Goal: Task Accomplishment & Management: Complete application form

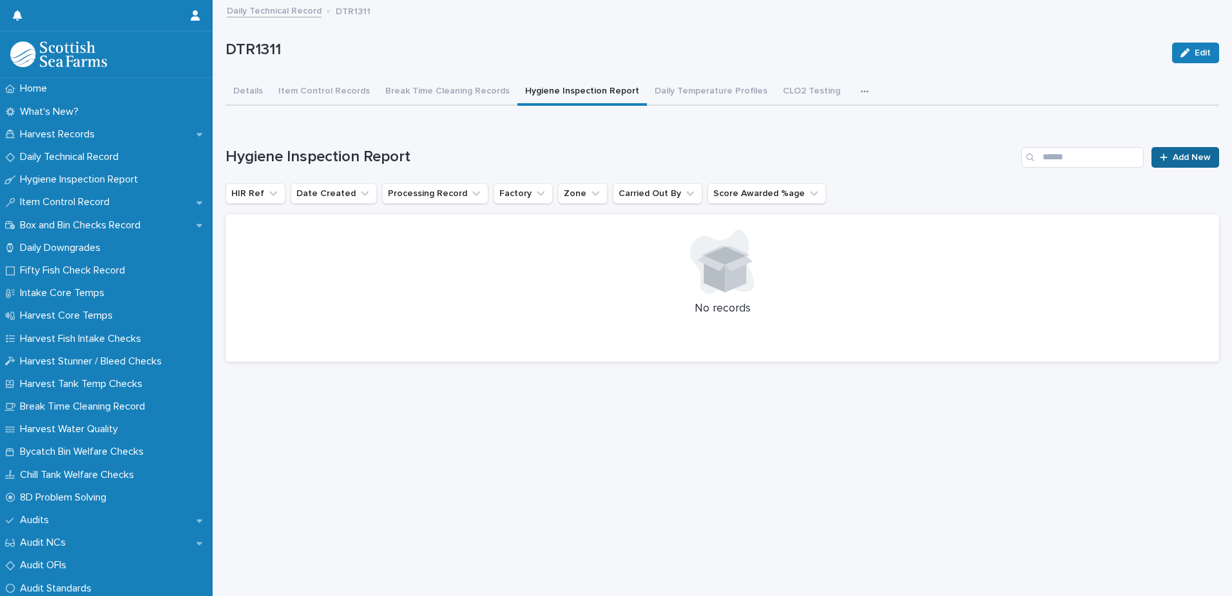
click at [1173, 156] on span "Add New" at bounding box center [1192, 157] width 38 height 9
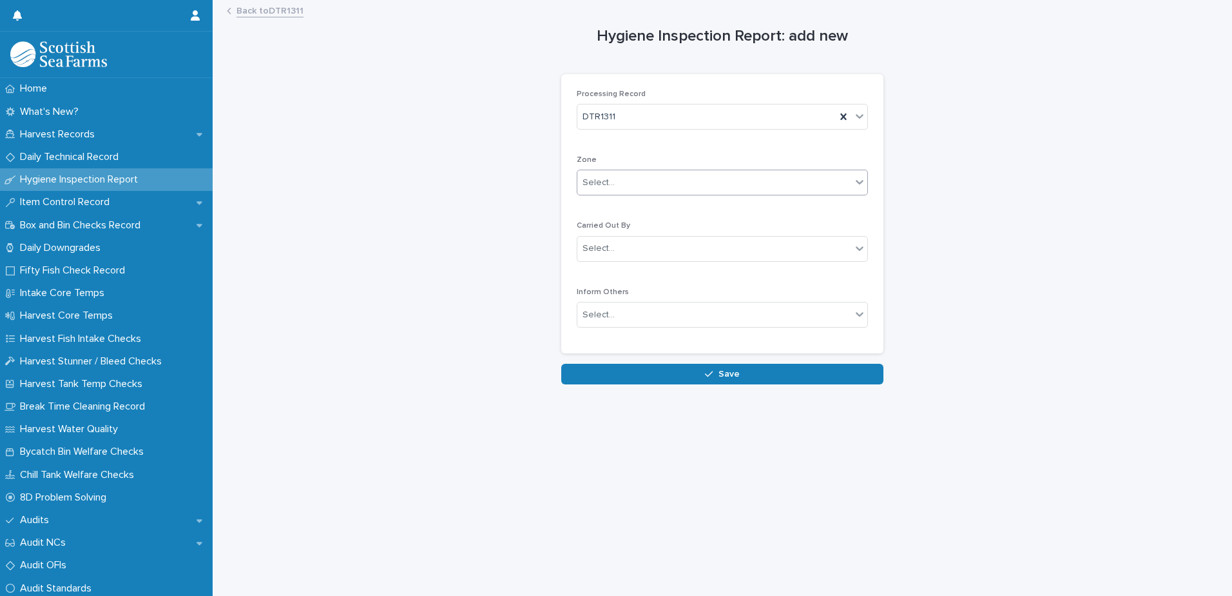
click at [745, 177] on div "Select..." at bounding box center [715, 182] width 274 height 21
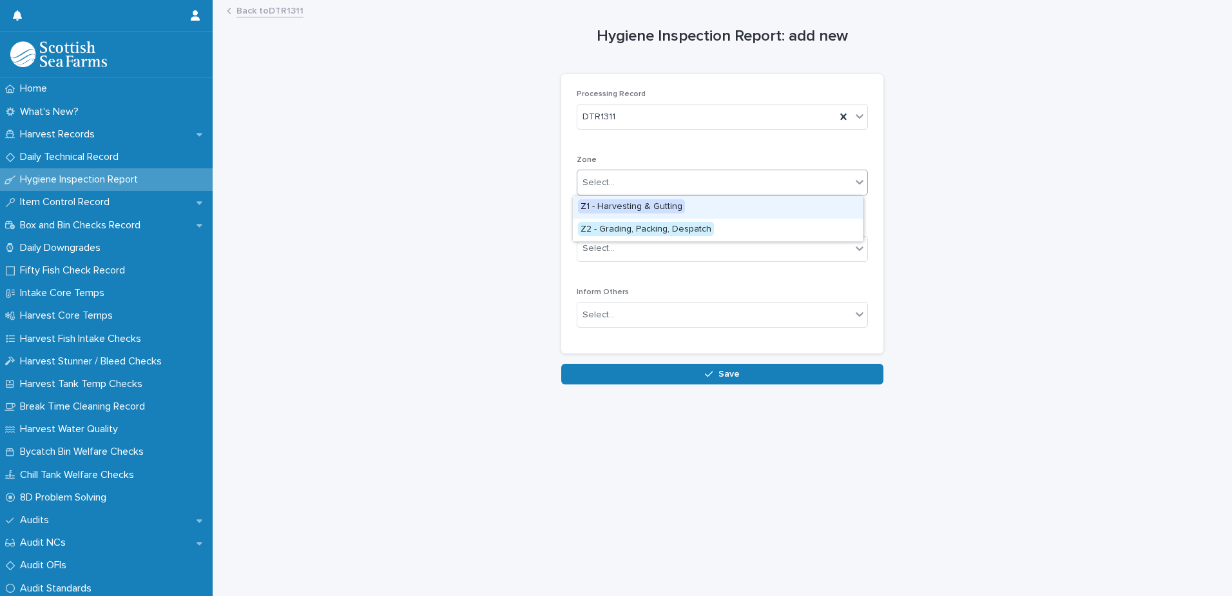
click at [733, 202] on div "Z1 - Harvesting & Gutting" at bounding box center [718, 207] width 290 height 23
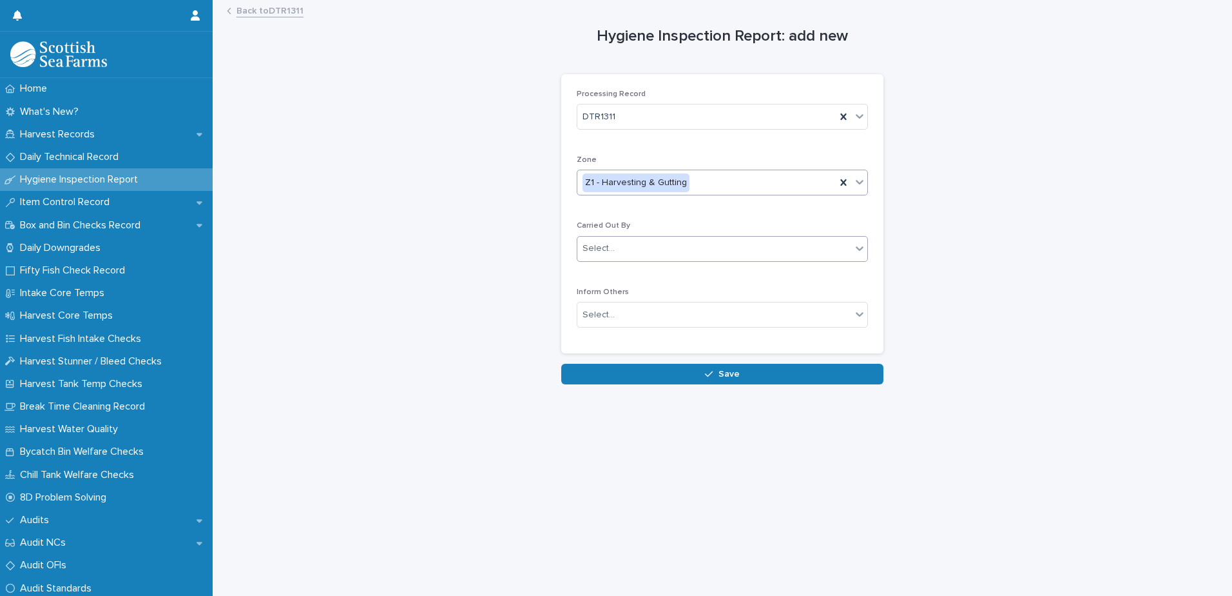
click at [723, 249] on div "Select..." at bounding box center [715, 248] width 274 height 21
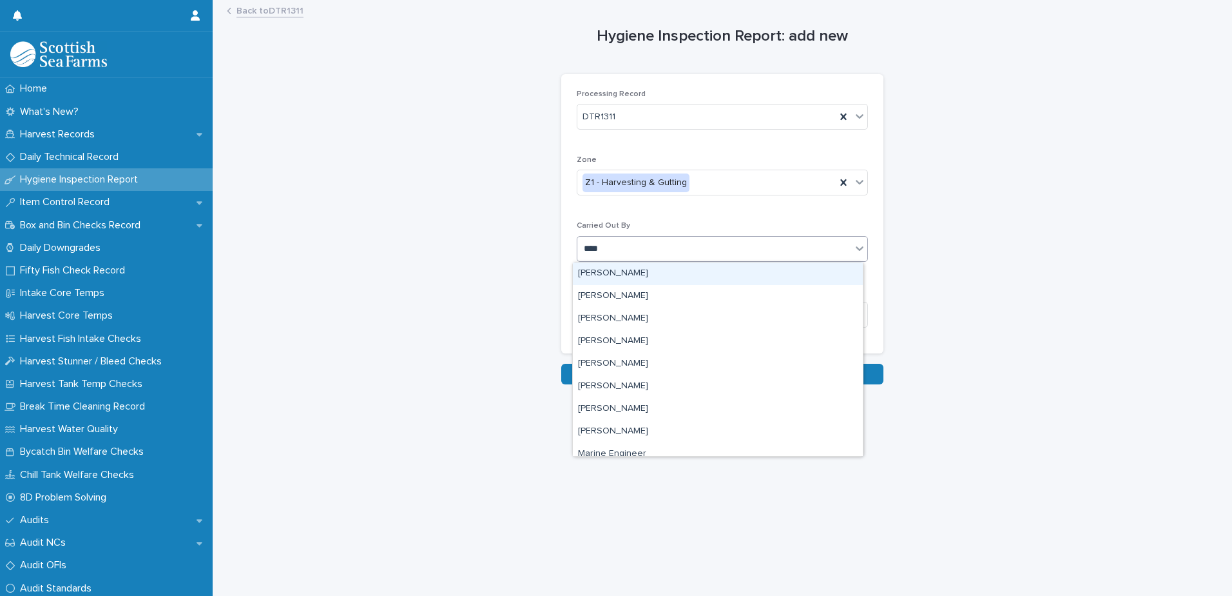
type input "*****"
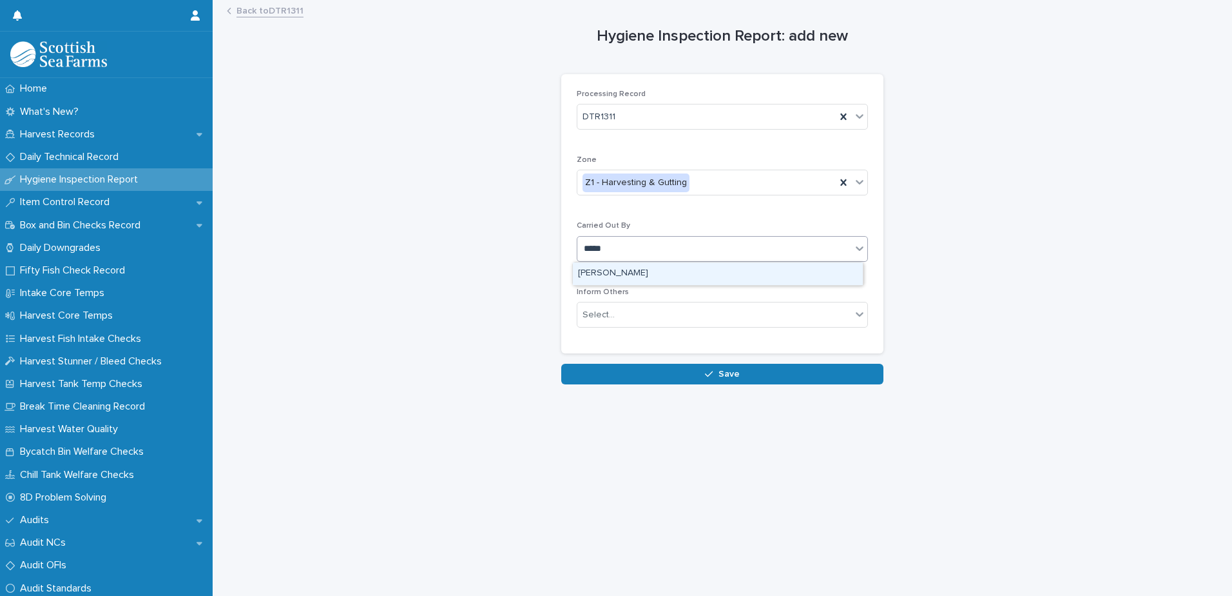
click at [689, 270] on div "Marta Milewska" at bounding box center [718, 273] width 290 height 23
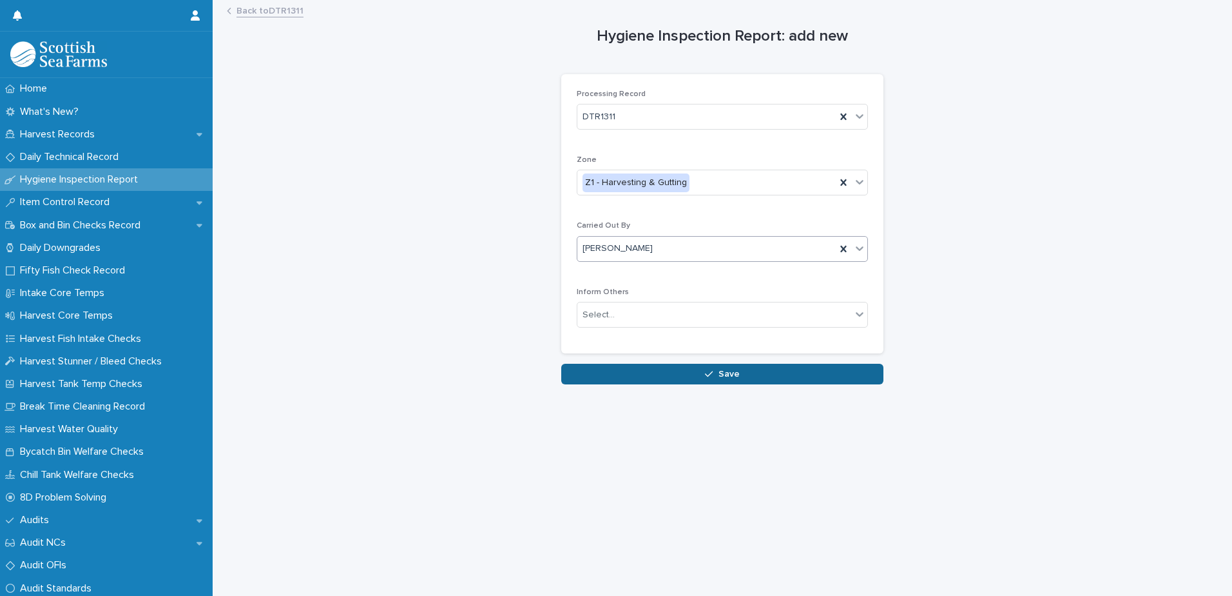
click at [695, 378] on button "Save" at bounding box center [722, 374] width 322 height 21
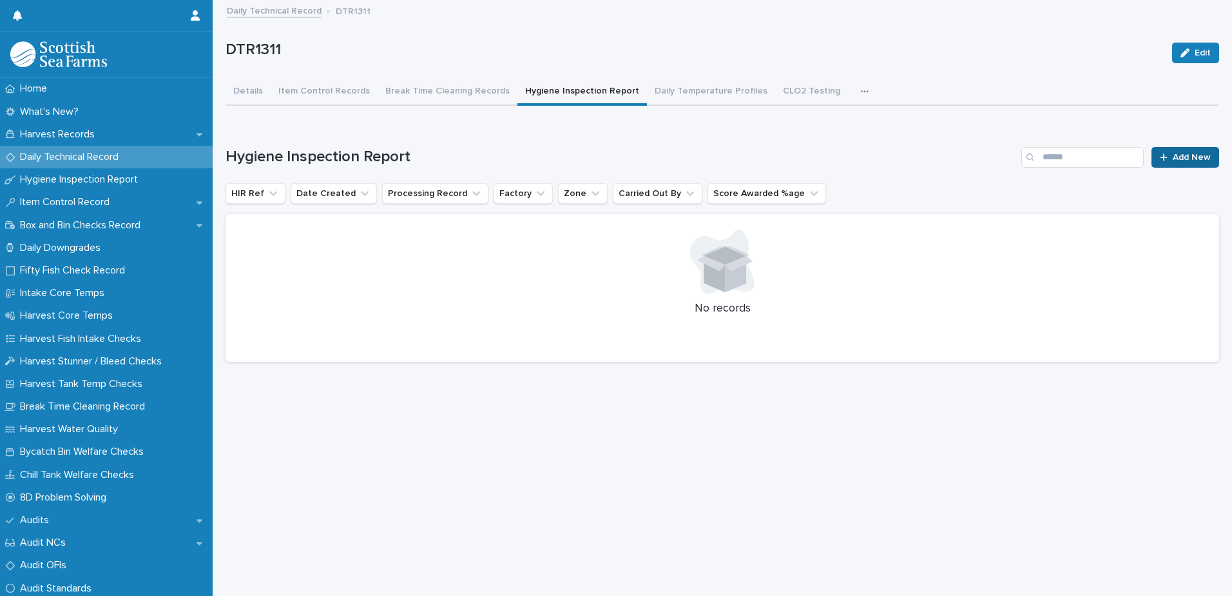
click at [1172, 164] on link "Add New" at bounding box center [1186, 157] width 68 height 21
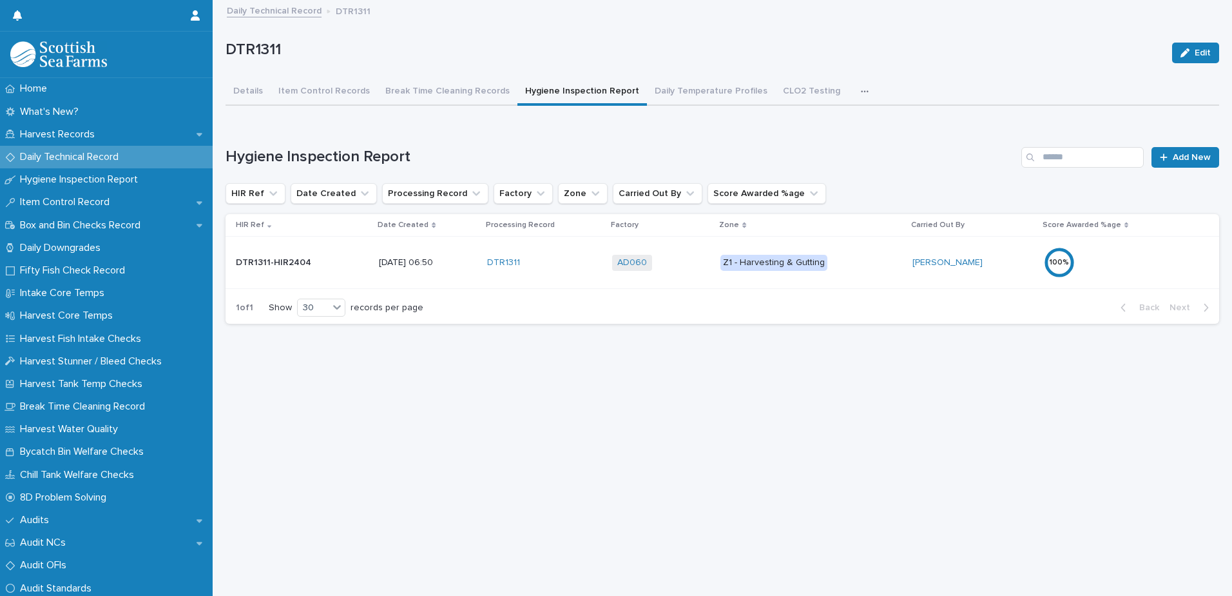
click at [853, 263] on p "Z1 - Harvesting & Gutting" at bounding box center [811, 263] width 181 height 16
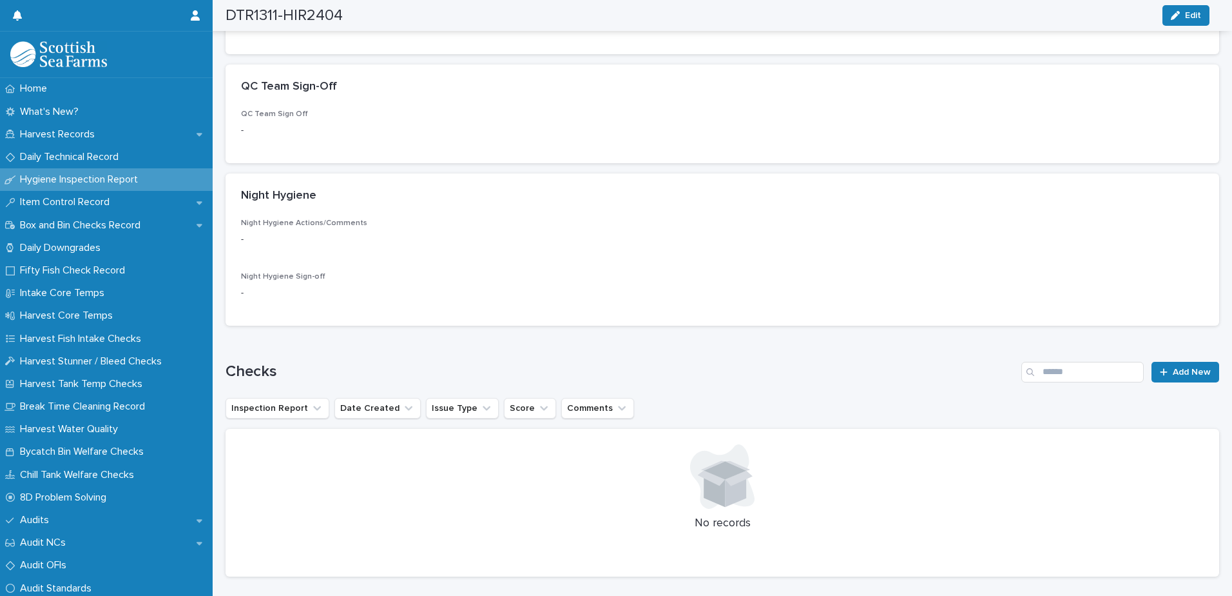
scroll to position [451, 0]
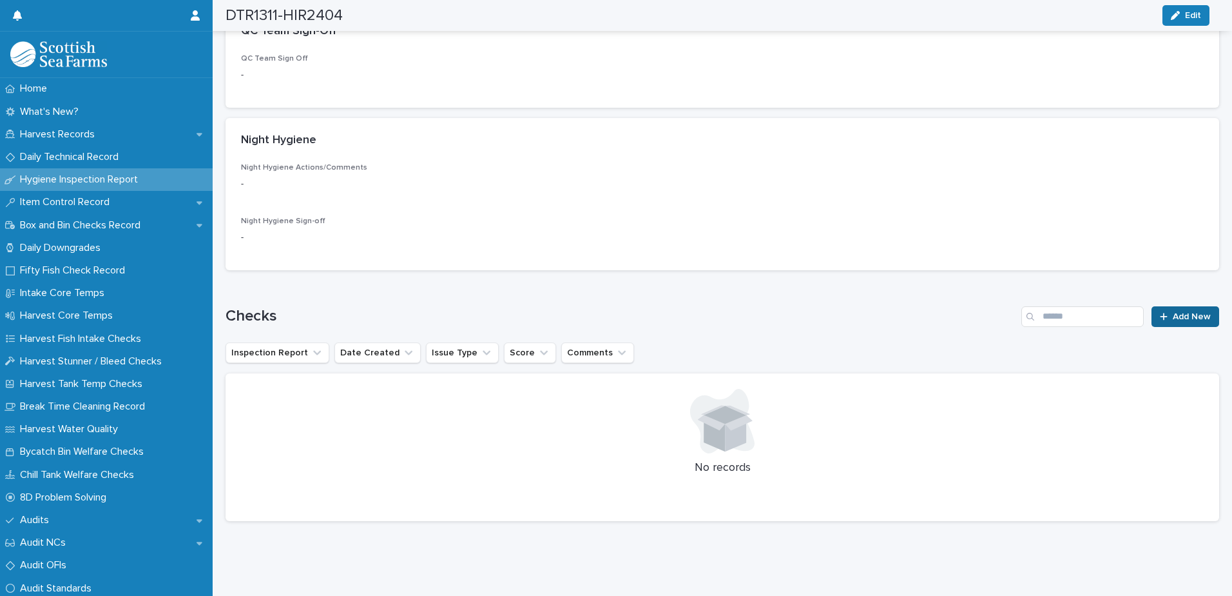
click at [1173, 312] on span "Add New" at bounding box center [1192, 316] width 38 height 9
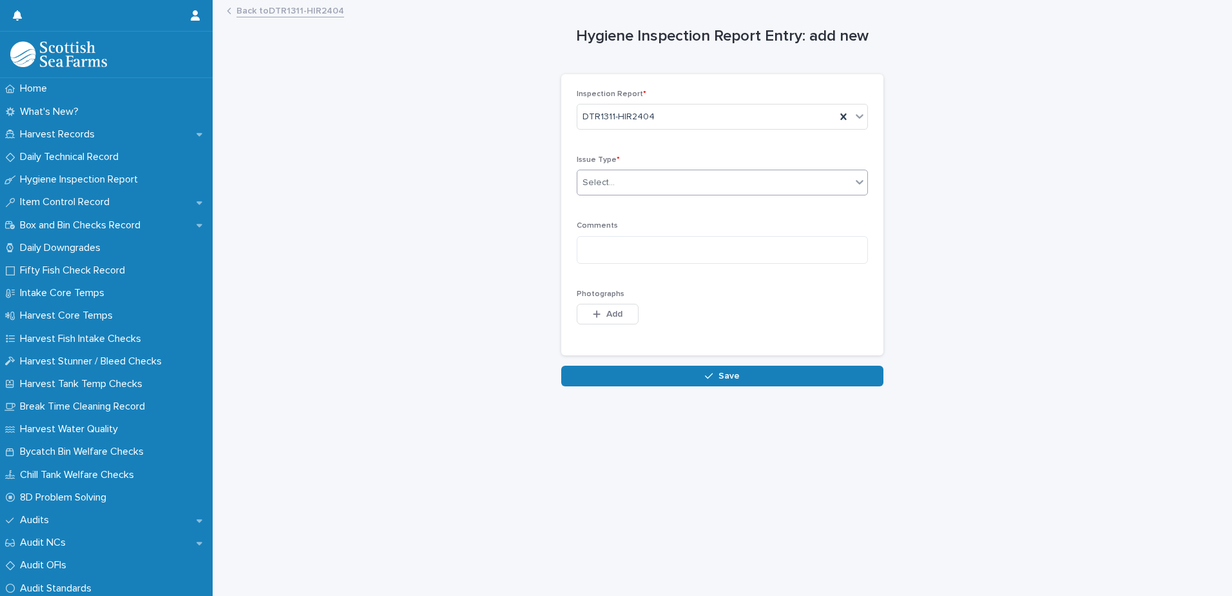
click at [674, 186] on div "Select..." at bounding box center [715, 182] width 274 height 21
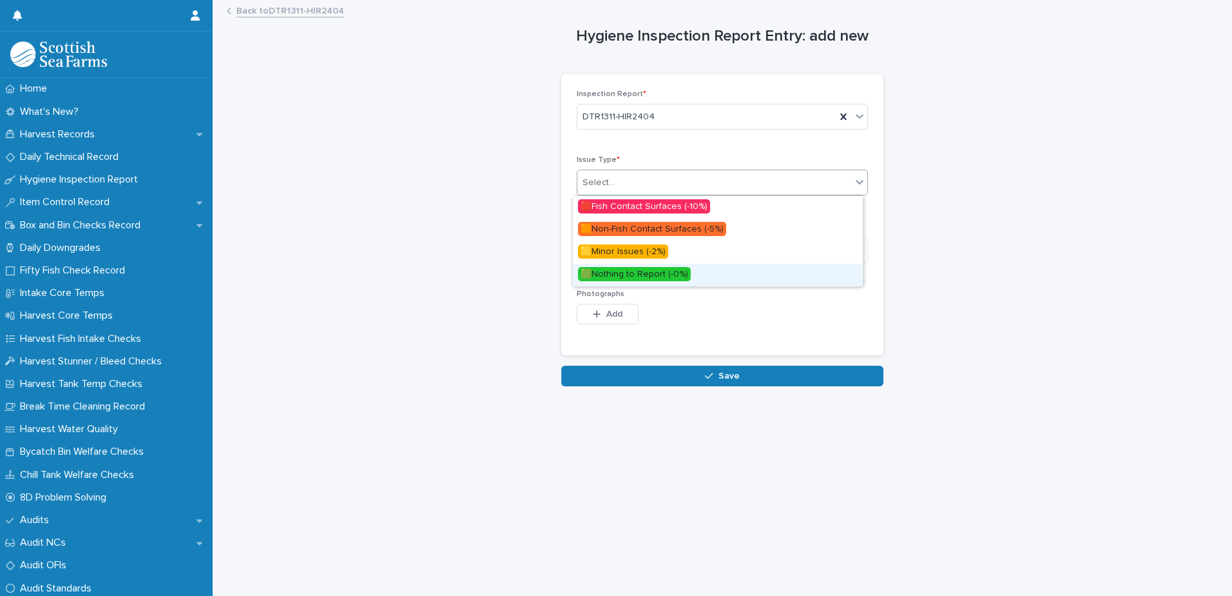
click at [689, 280] on div "🟩Nothing to Report (-0%)" at bounding box center [718, 275] width 290 height 23
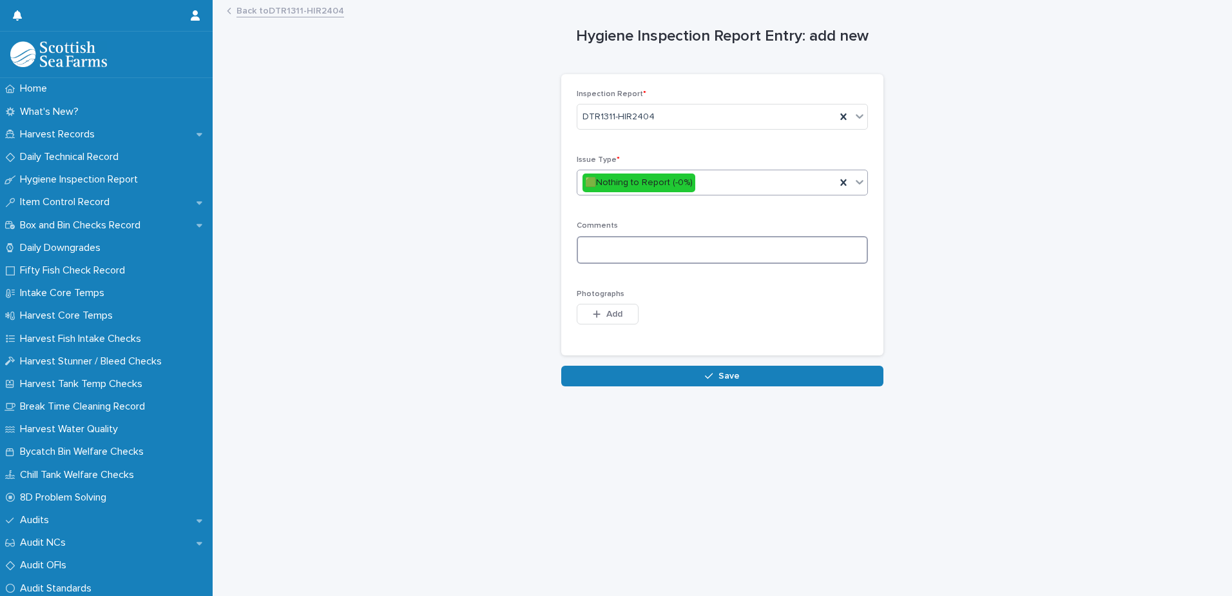
click at [672, 255] on textarea at bounding box center [722, 250] width 291 height 28
type textarea "**********"
click at [680, 376] on button "Save" at bounding box center [722, 375] width 322 height 21
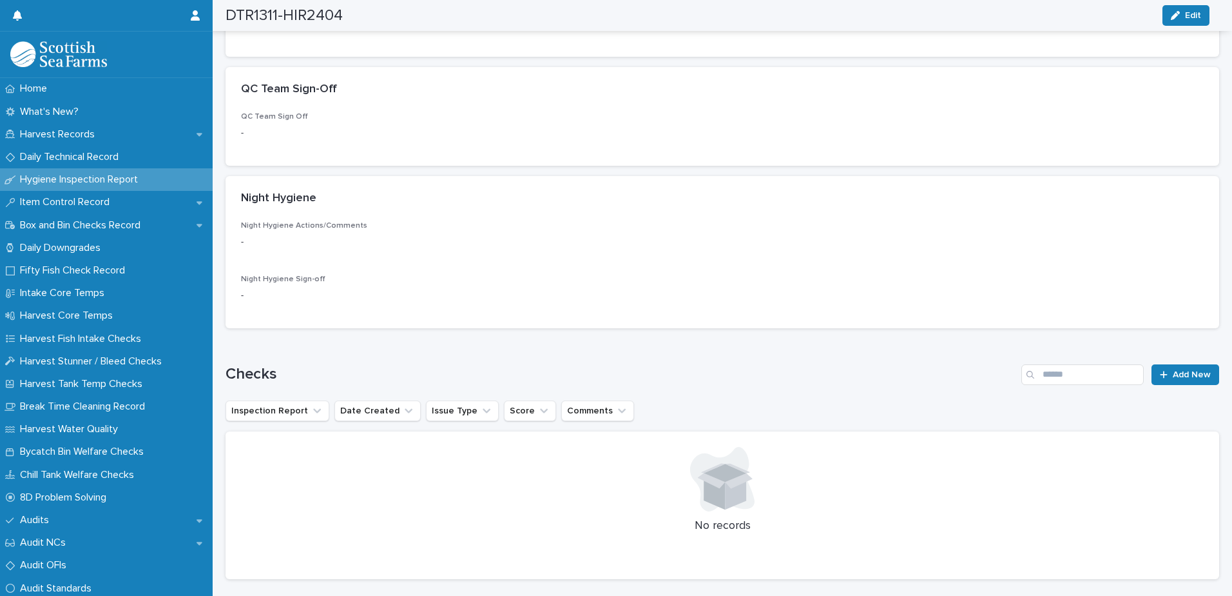
scroll to position [387, 0]
click at [1194, 370] on span "Add New" at bounding box center [1192, 373] width 38 height 9
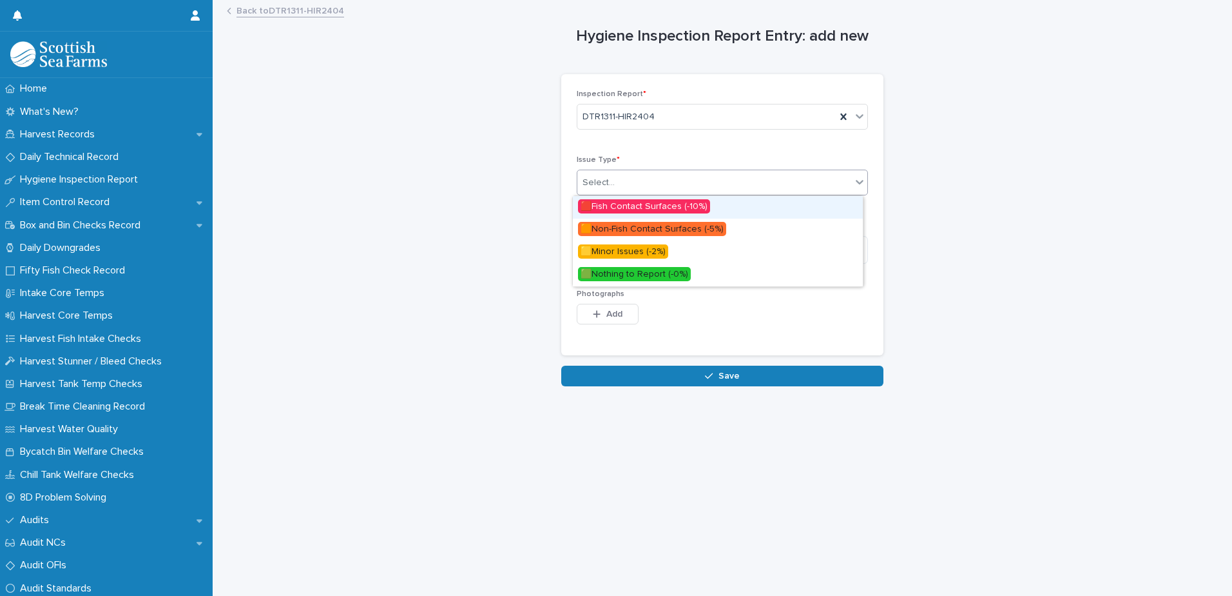
click at [706, 181] on div "Select..." at bounding box center [715, 182] width 274 height 21
click at [654, 226] on span "🟧Non-Fish Contact Surfaces (-5%)" at bounding box center [652, 229] width 148 height 14
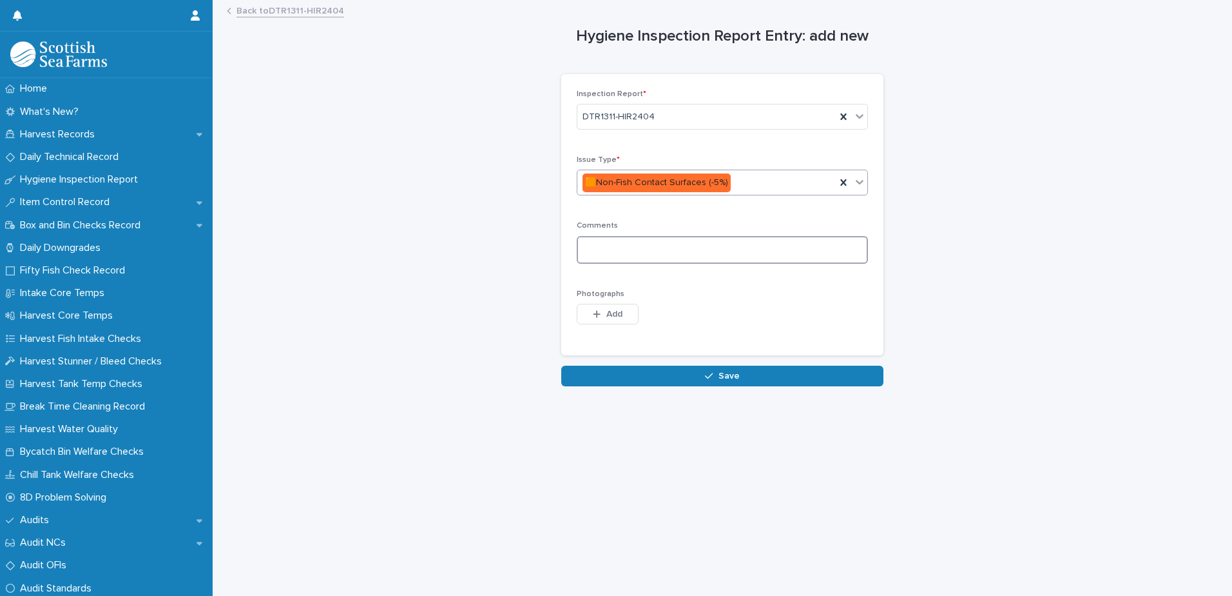
click at [648, 239] on textarea at bounding box center [722, 250] width 291 height 28
type textarea "*"
click at [728, 240] on textarea "**********" at bounding box center [722, 250] width 291 height 28
click at [579, 248] on textarea "**********" at bounding box center [722, 250] width 291 height 28
type textarea "**********"
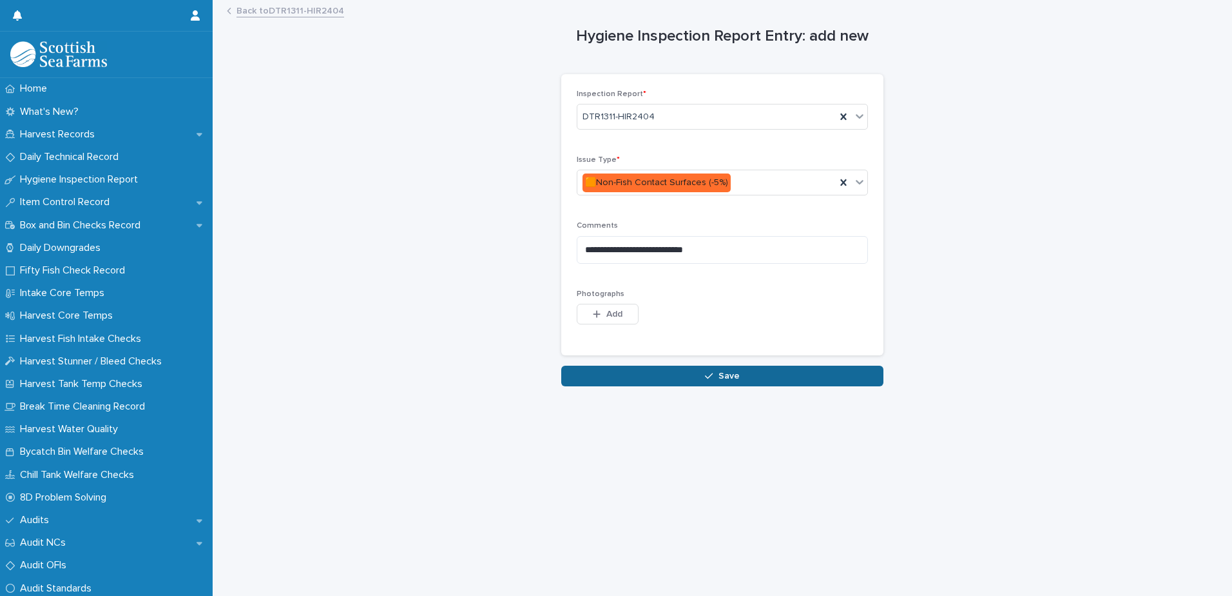
click at [712, 379] on div "button" at bounding box center [711, 375] width 13 height 9
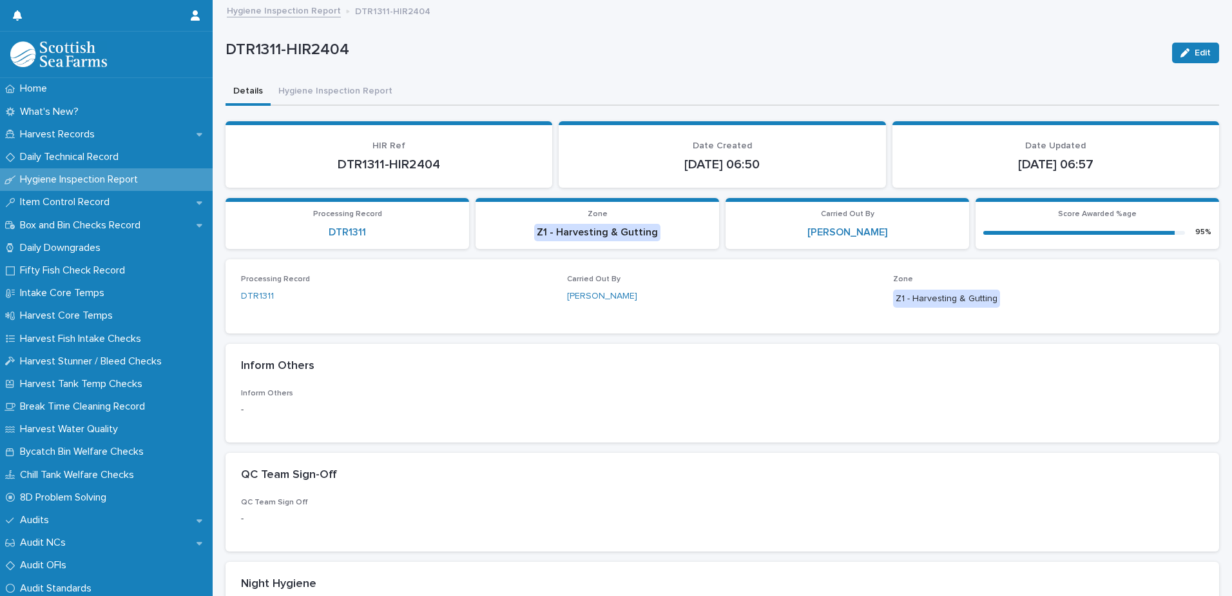
click at [267, 19] on div "Hygiene Inspection Report DTR1311-HIR2404" at bounding box center [728, 12] width 1016 height 18
click at [345, 226] on link "DTR1311" at bounding box center [347, 232] width 37 height 12
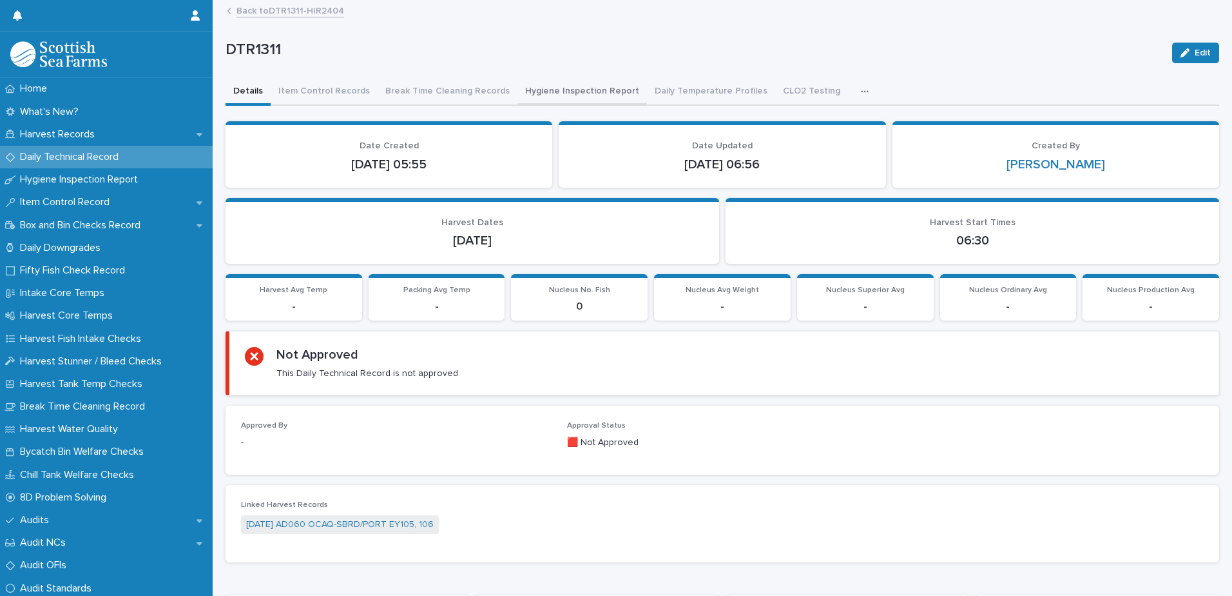
click at [536, 97] on button "Hygiene Inspection Report" at bounding box center [583, 92] width 130 height 27
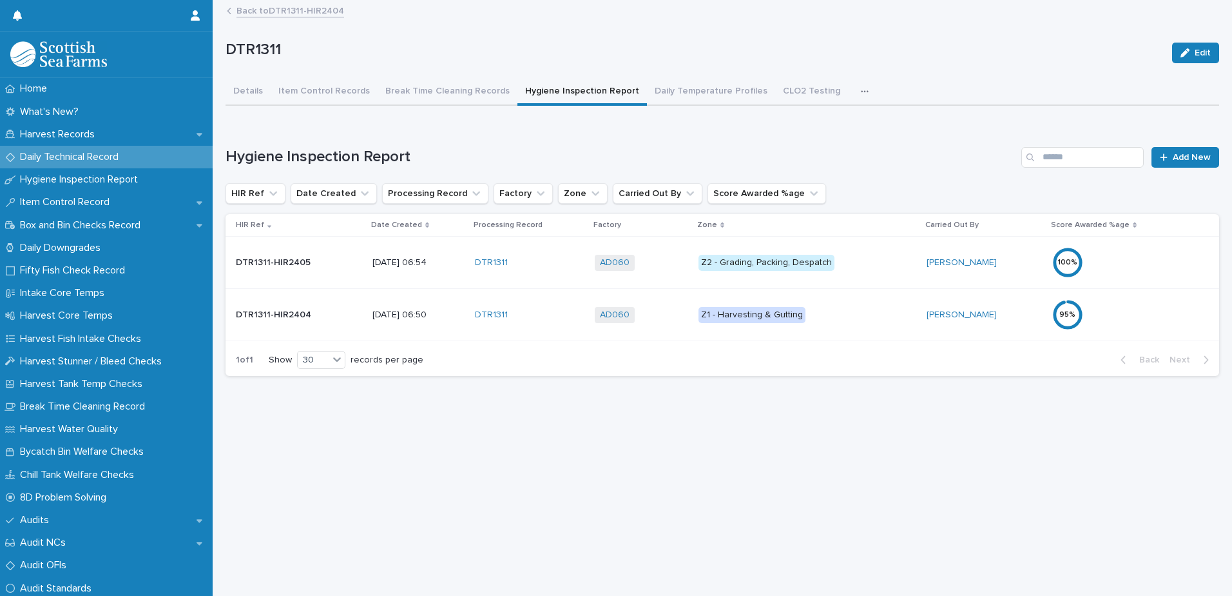
scroll to position [10, 0]
click at [810, 315] on div "Z1 - Harvesting & Gutting" at bounding box center [808, 315] width 218 height 26
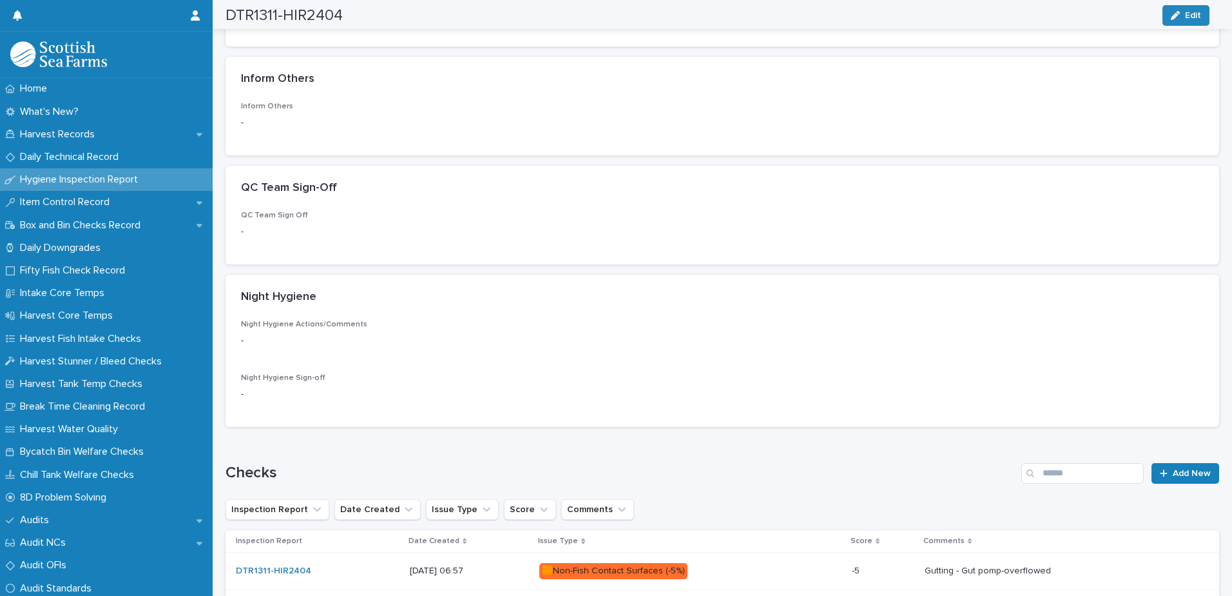
scroll to position [438, 0]
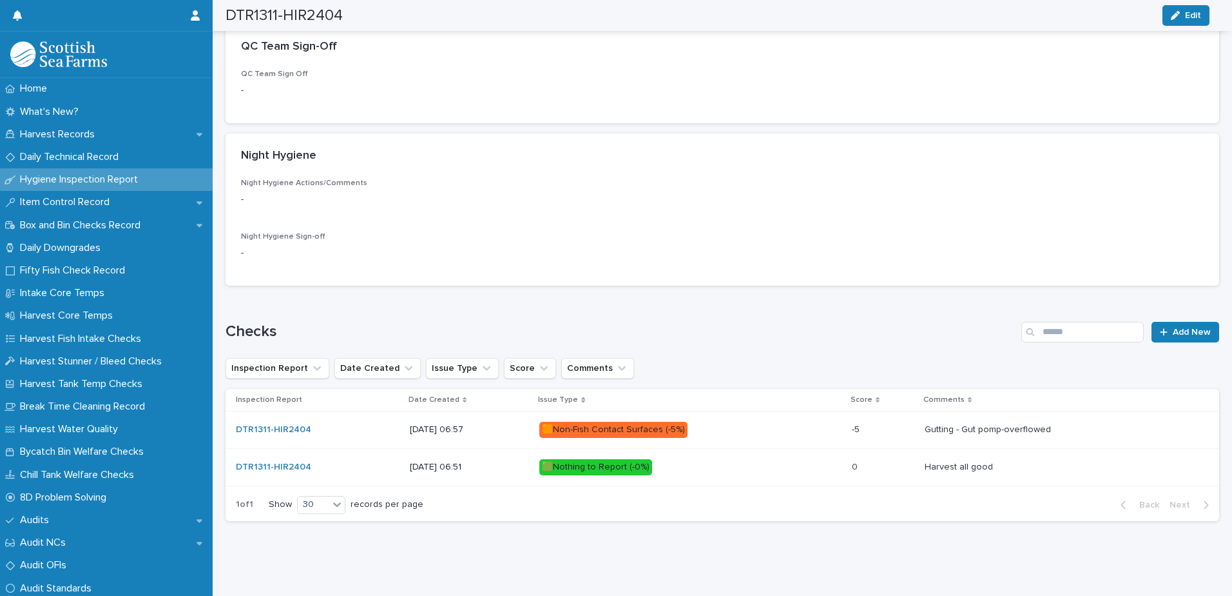
click at [819, 420] on div "🟧Non-Fish Contact Surfaces (-5%)" at bounding box center [690, 429] width 302 height 26
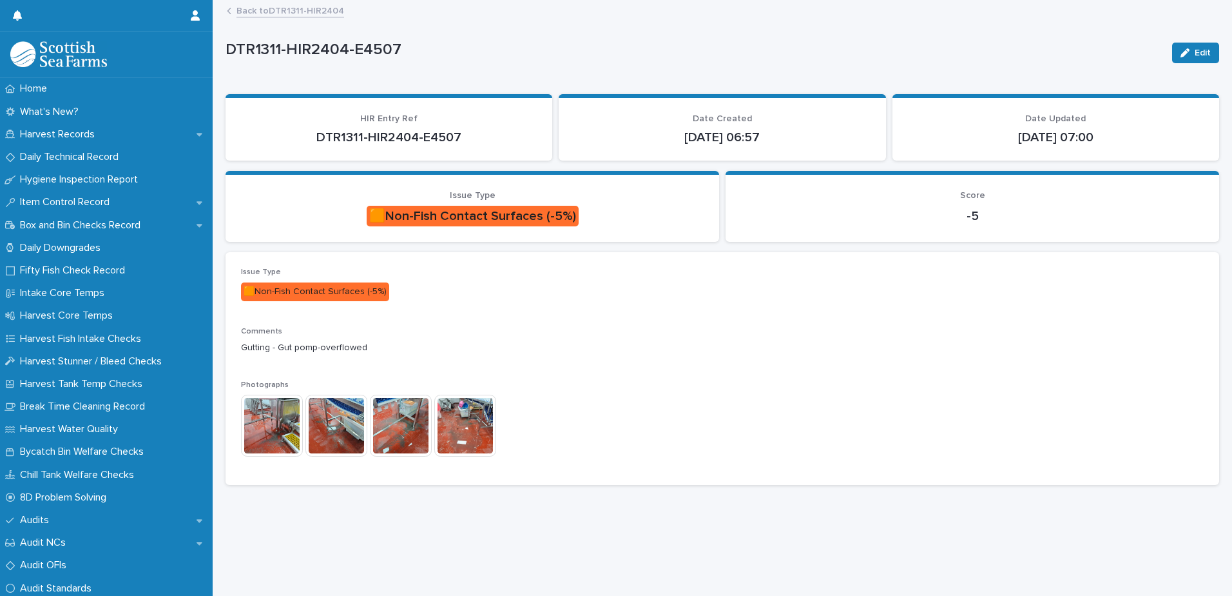
click at [291, 422] on img at bounding box center [272, 425] width 62 height 62
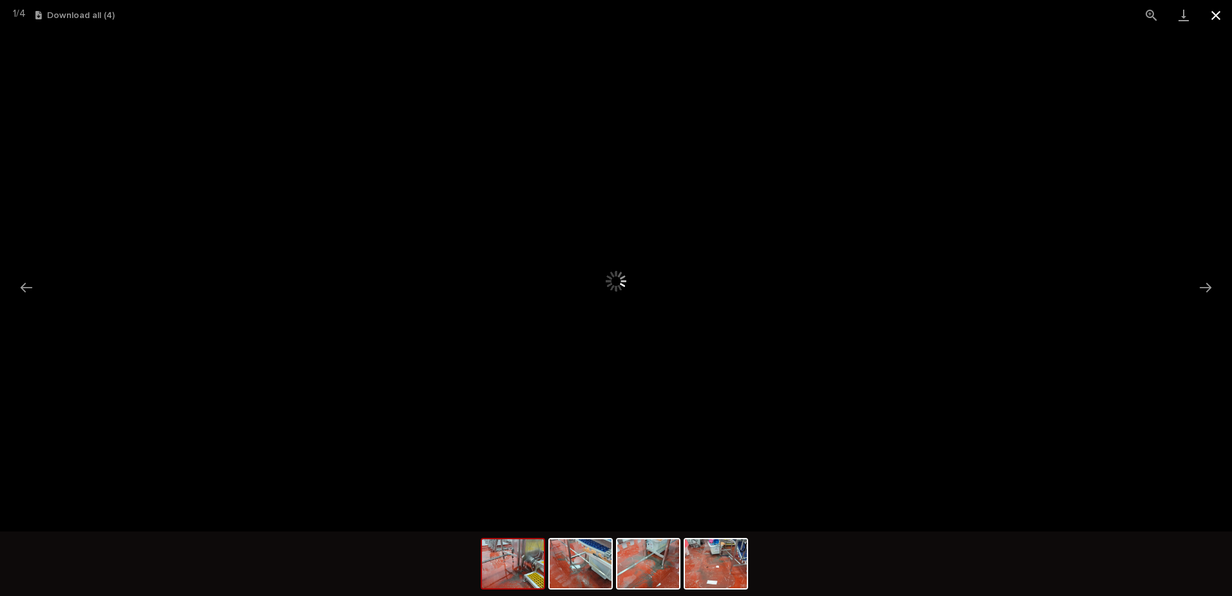
click at [1222, 15] on button "Close gallery" at bounding box center [1216, 15] width 32 height 30
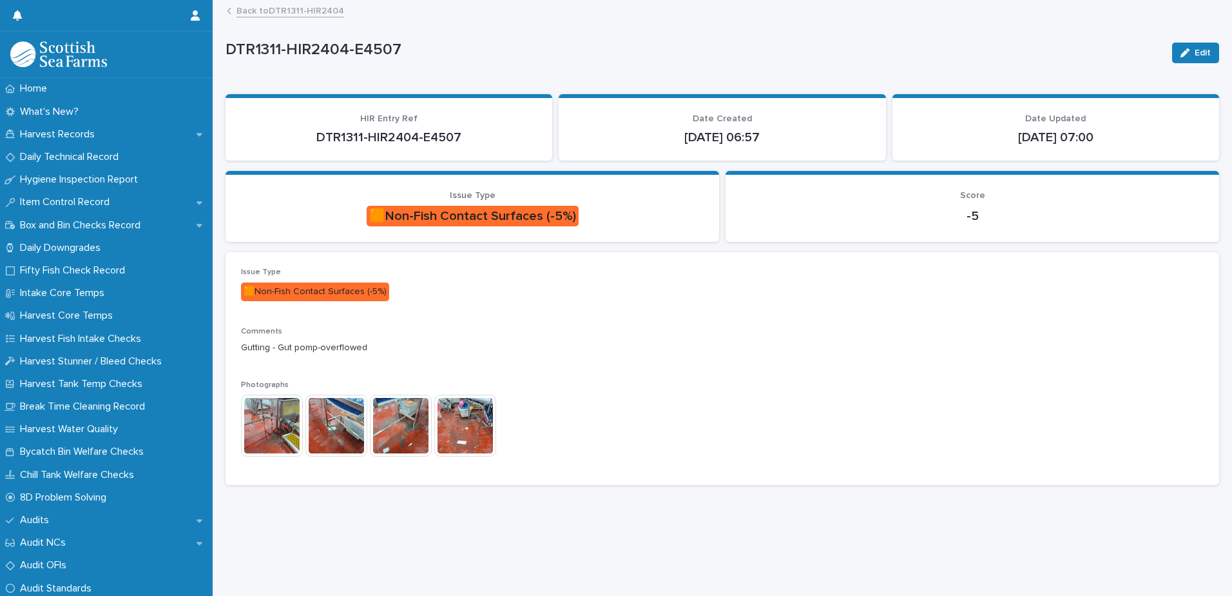
click at [302, 16] on link "Back to DTR1311-HIR2404" at bounding box center [291, 10] width 108 height 15
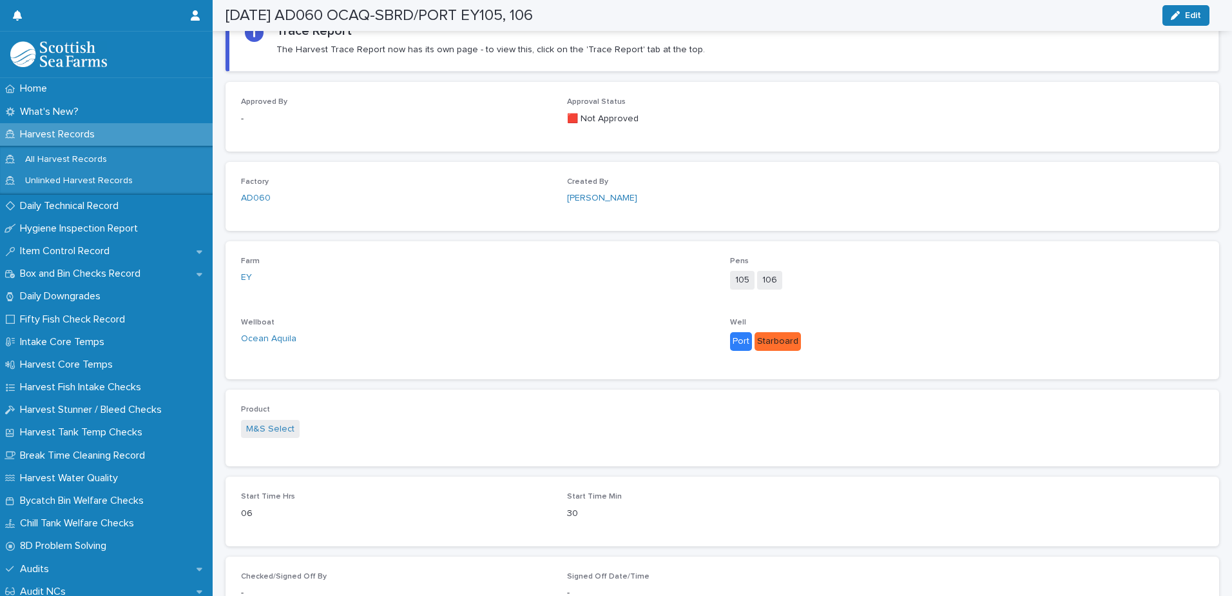
scroll to position [521, 0]
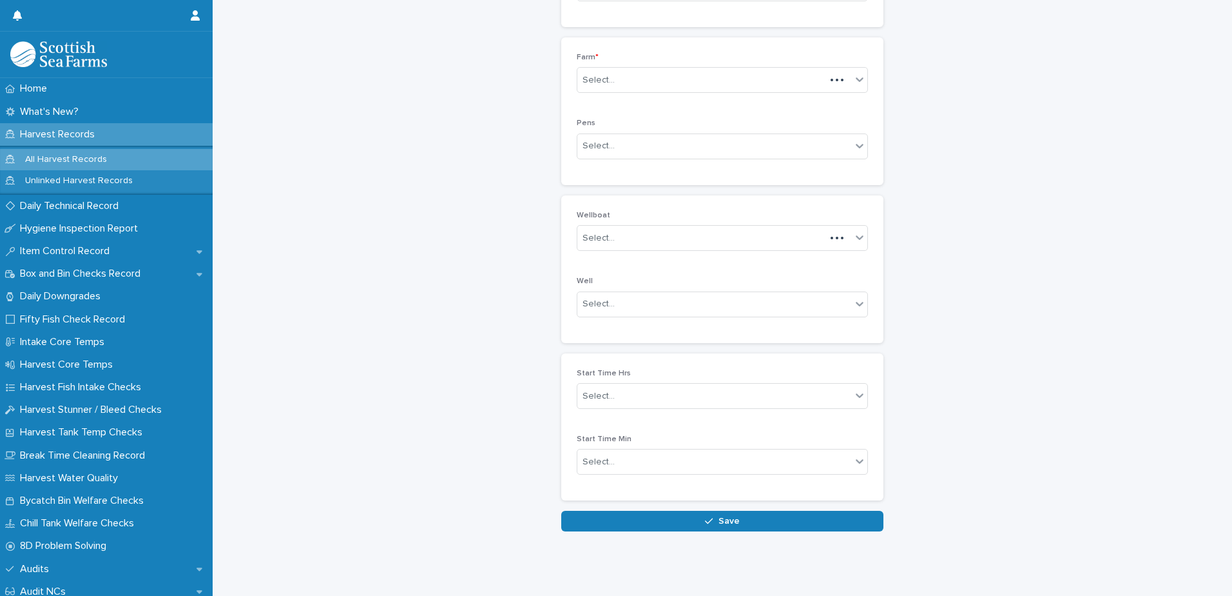
scroll to position [358, 0]
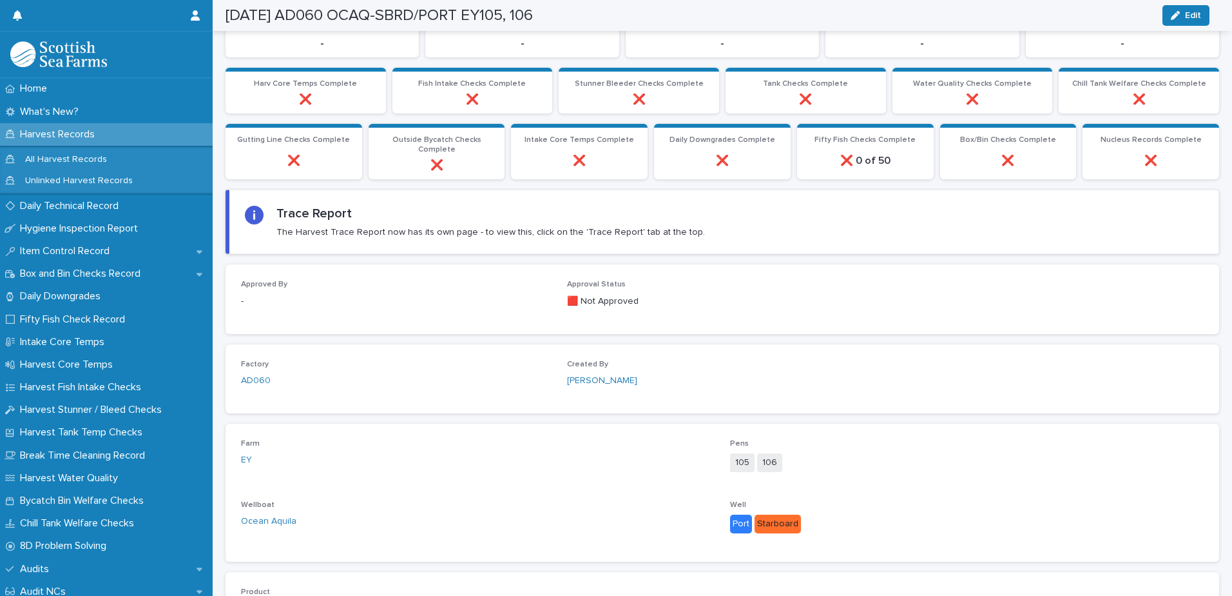
scroll to position [252, 0]
